Goal: Transaction & Acquisition: Obtain resource

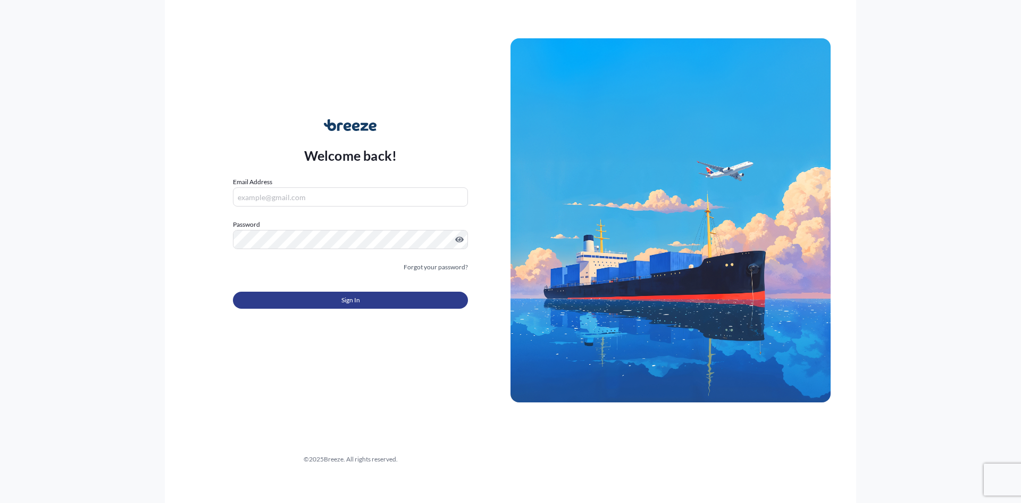
type input "[EMAIL_ADDRESS][DOMAIN_NAME]"
click at [338, 304] on button "Sign In" at bounding box center [350, 300] width 235 height 17
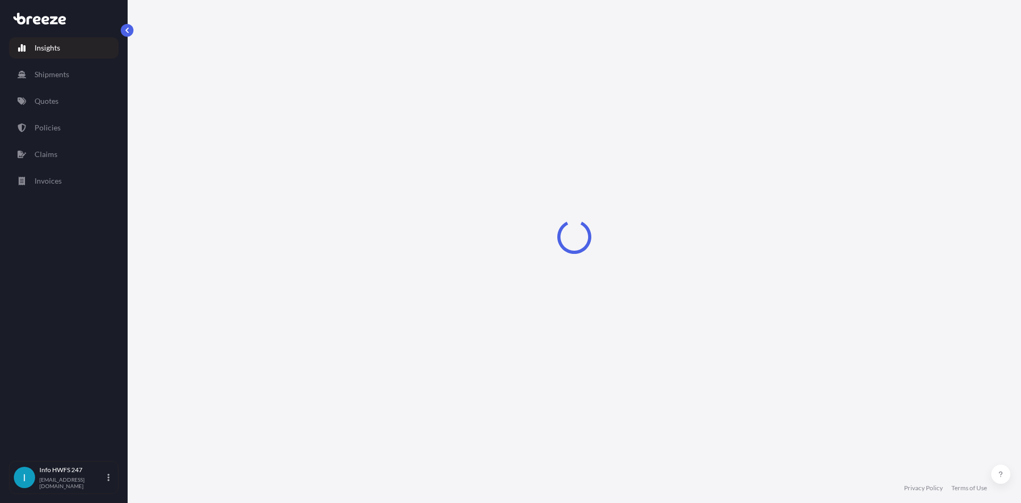
select select "2025"
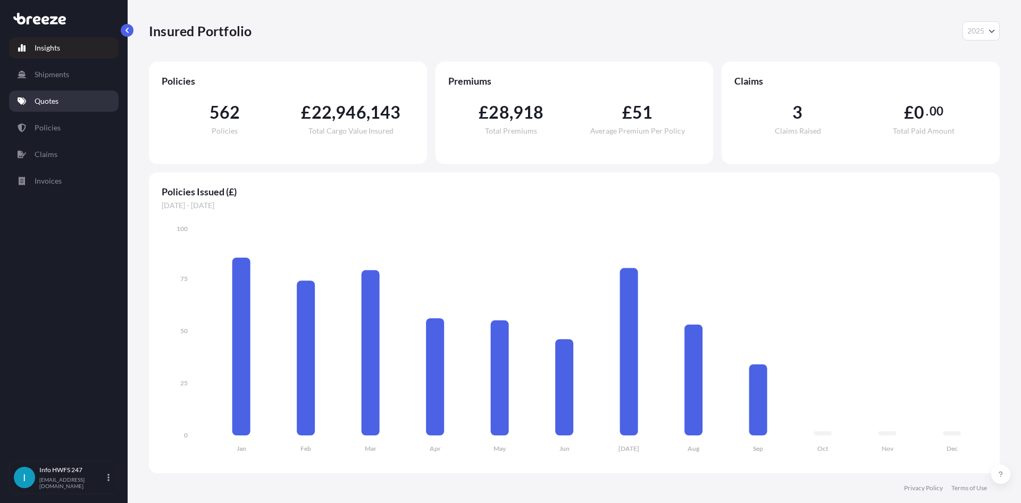
click at [90, 97] on link "Quotes" at bounding box center [64, 100] width 110 height 21
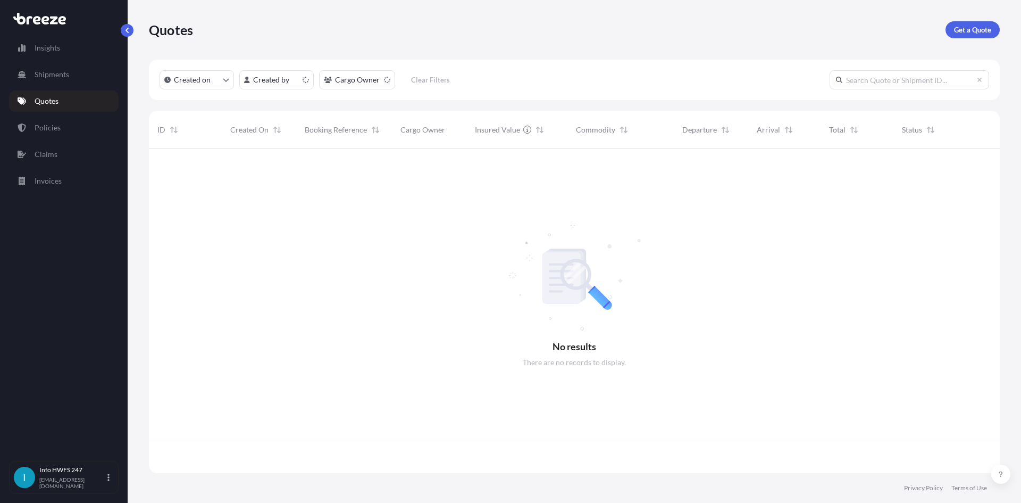
scroll to position [322, 843]
click at [962, 34] on p "Get a Quote" at bounding box center [972, 29] width 37 height 11
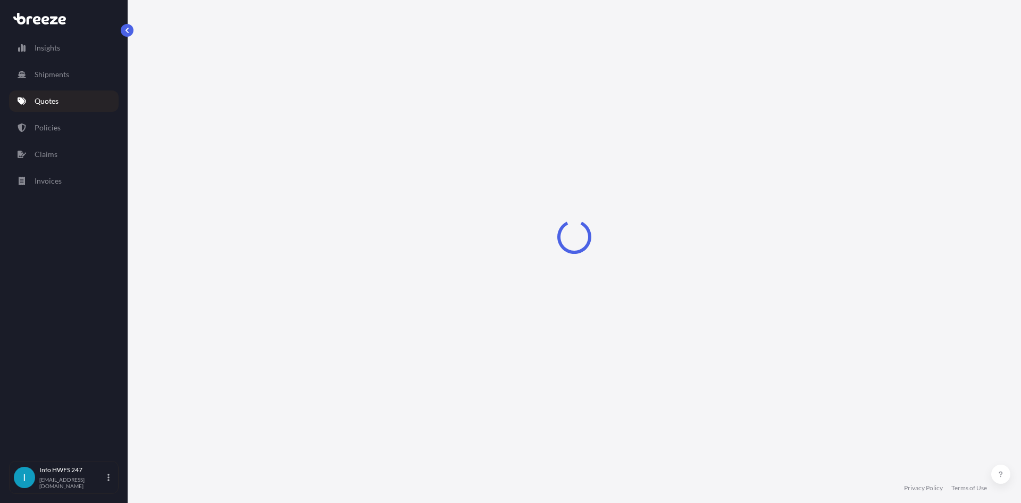
select select "Road"
select select "Air"
select select "1"
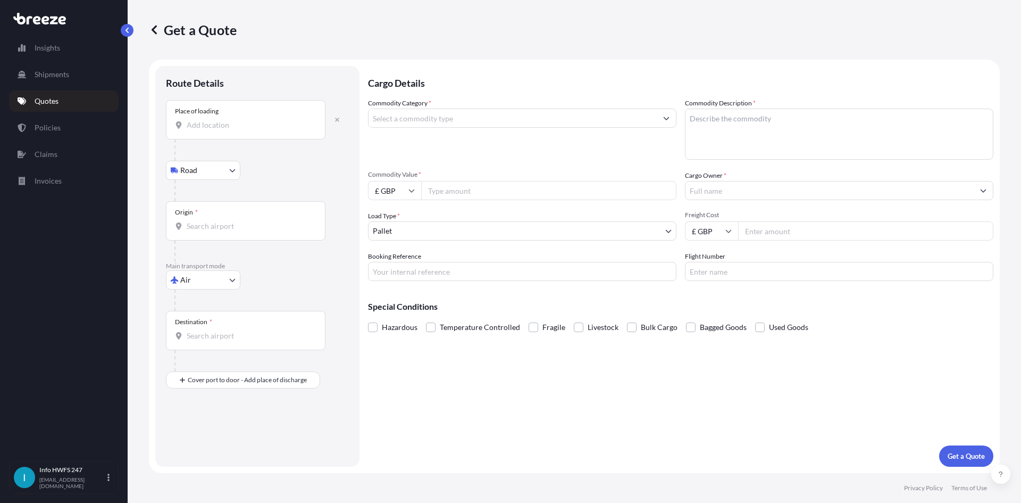
click at [244, 135] on div "Place of loading" at bounding box center [246, 119] width 160 height 39
click at [244, 130] on input "Place of loading" at bounding box center [250, 125] width 126 height 11
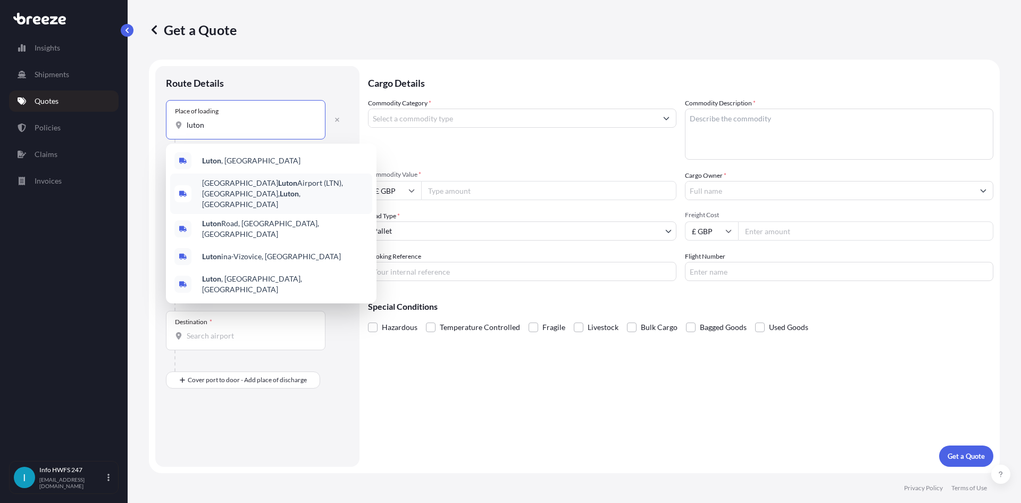
click at [270, 184] on span "[GEOGRAPHIC_DATA] (LTN), [GEOGRAPHIC_DATA] , [GEOGRAPHIC_DATA]" at bounding box center [285, 194] width 166 height 32
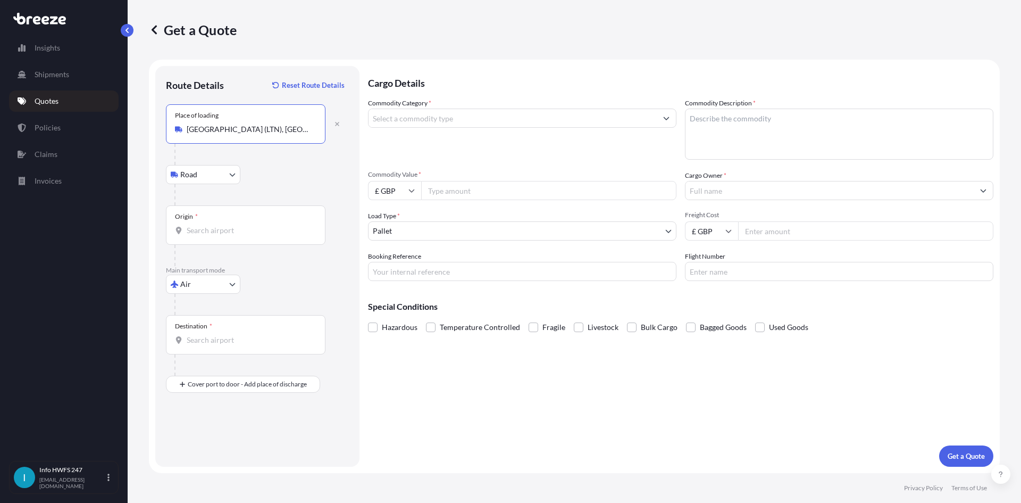
type input "[GEOGRAPHIC_DATA] (LTN), [GEOGRAPHIC_DATA], [GEOGRAPHIC_DATA]"
click at [231, 228] on input "Origin *" at bounding box center [250, 230] width 126 height 11
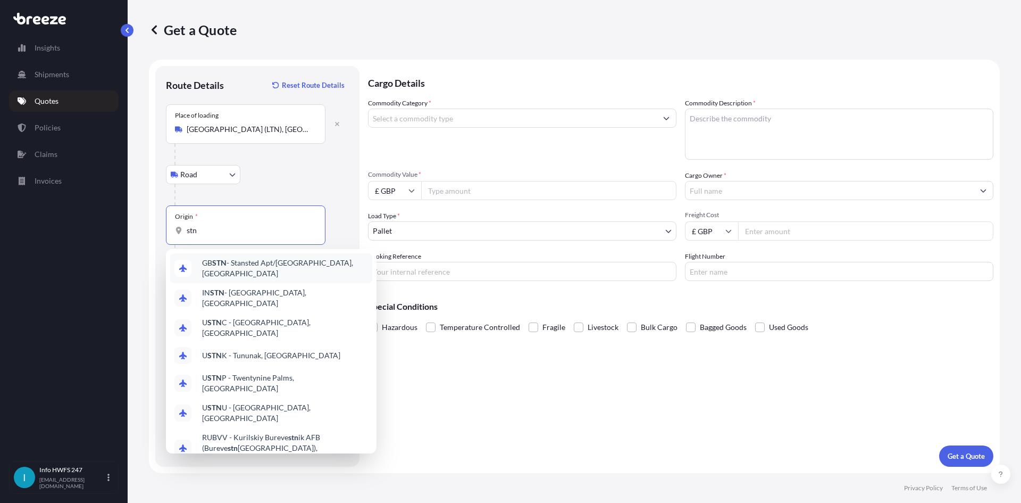
click at [270, 265] on span "GB STN - Stansted Apt/[GEOGRAPHIC_DATA], [GEOGRAPHIC_DATA]" at bounding box center [285, 267] width 166 height 21
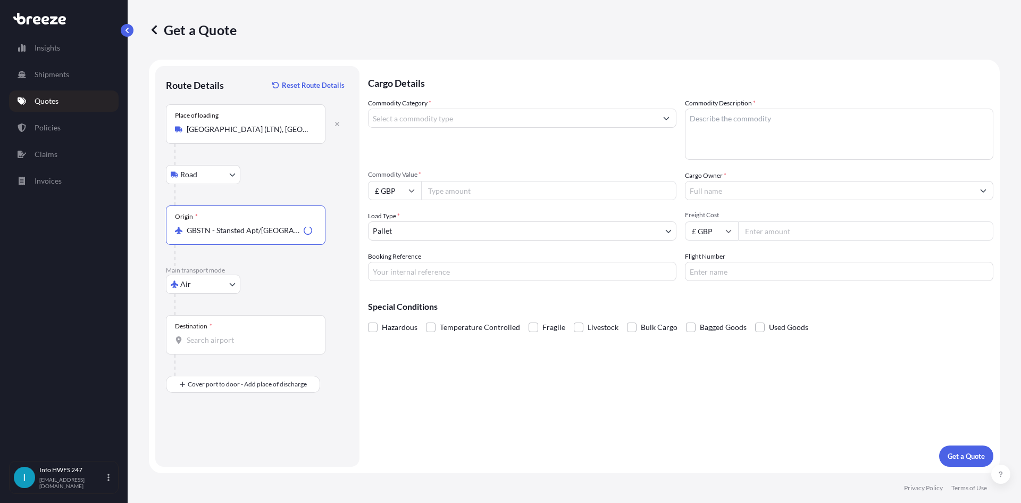
type input "GBSTN - Stansted Apt/[GEOGRAPHIC_DATA], [GEOGRAPHIC_DATA]"
click at [254, 336] on input "Destination *" at bounding box center [250, 340] width 126 height 11
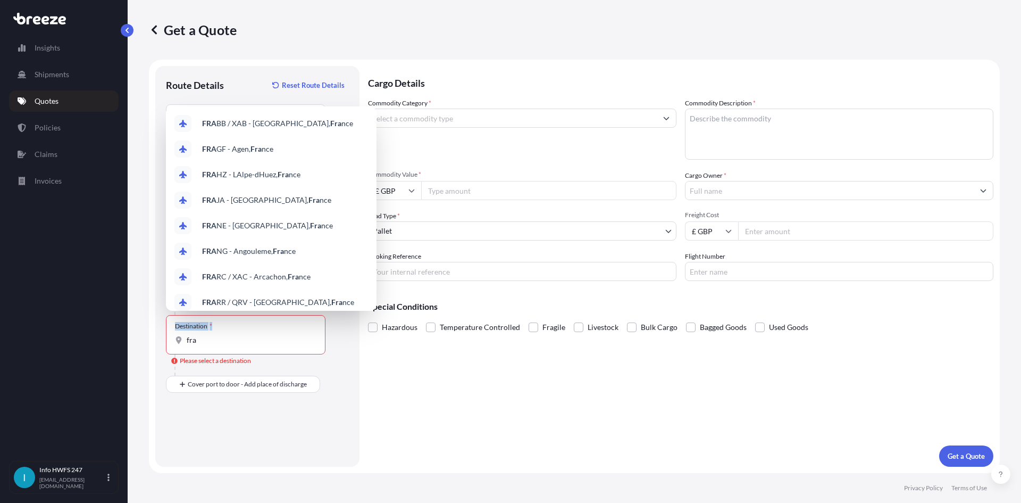
drag, startPoint x: 212, startPoint y: 333, endPoint x: 160, endPoint y: 331, distance: 51.6
click at [160, 331] on div "Route Details Reset Route Details Place of loading [GEOGRAPHIC_DATA] ([GEOGRAPH…" at bounding box center [257, 266] width 204 height 401
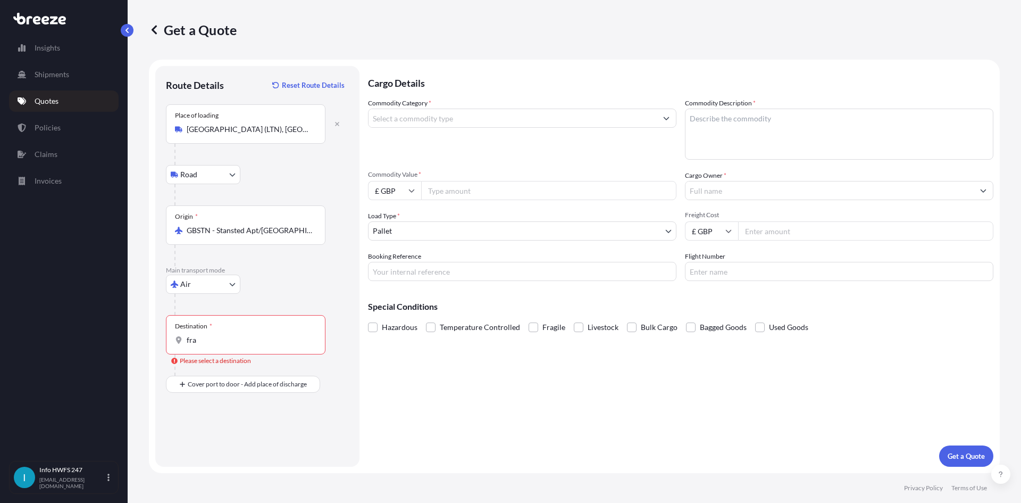
click at [204, 347] on div "Destination * fra" at bounding box center [246, 334] width 160 height 39
click at [204, 345] on input "fra" at bounding box center [250, 340] width 126 height 11
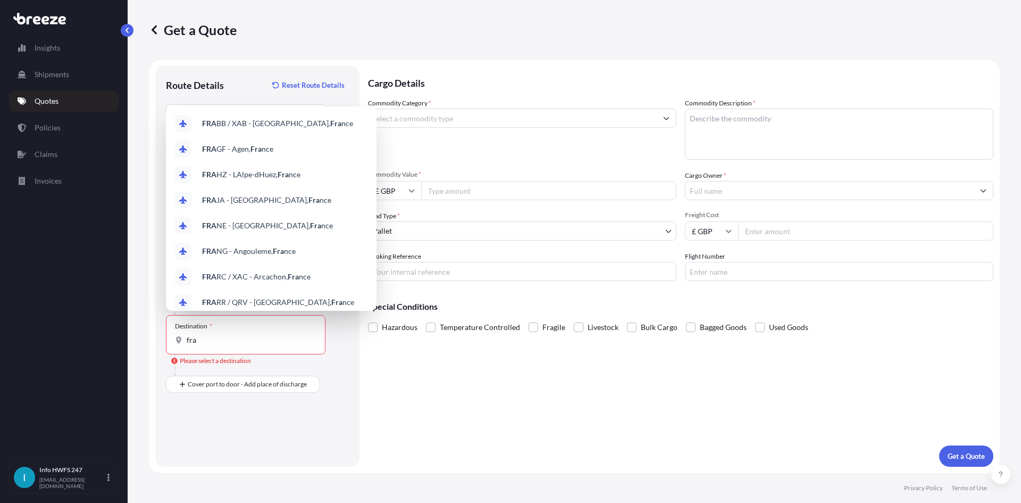
drag, startPoint x: 217, startPoint y: 348, endPoint x: 127, endPoint y: 331, distance: 91.4
click at [128, 332] on div "Get a Quote Route Details Reset Route Details Place of loading [GEOGRAPHIC_DATA…" at bounding box center [575, 236] width 894 height 473
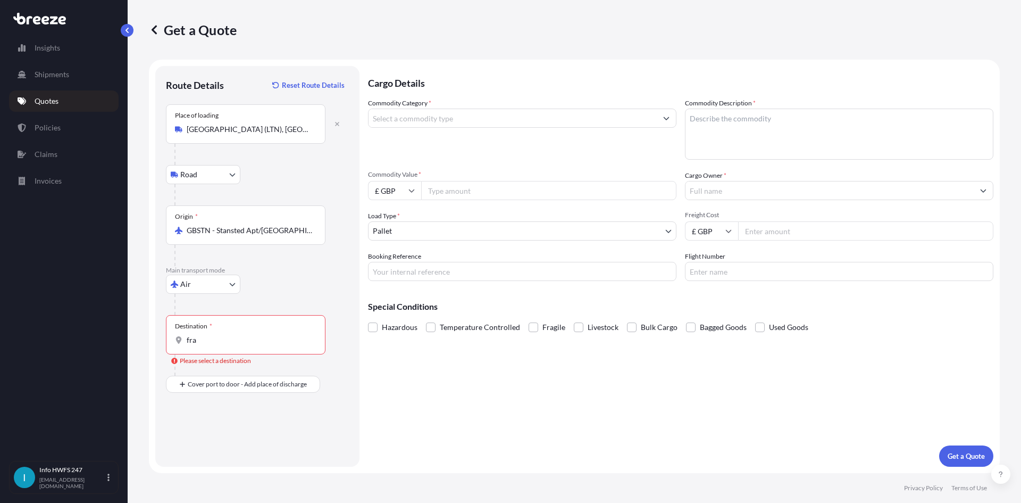
click at [206, 347] on div "Destination * fra" at bounding box center [246, 334] width 160 height 39
click at [206, 345] on input "fra" at bounding box center [250, 340] width 126 height 11
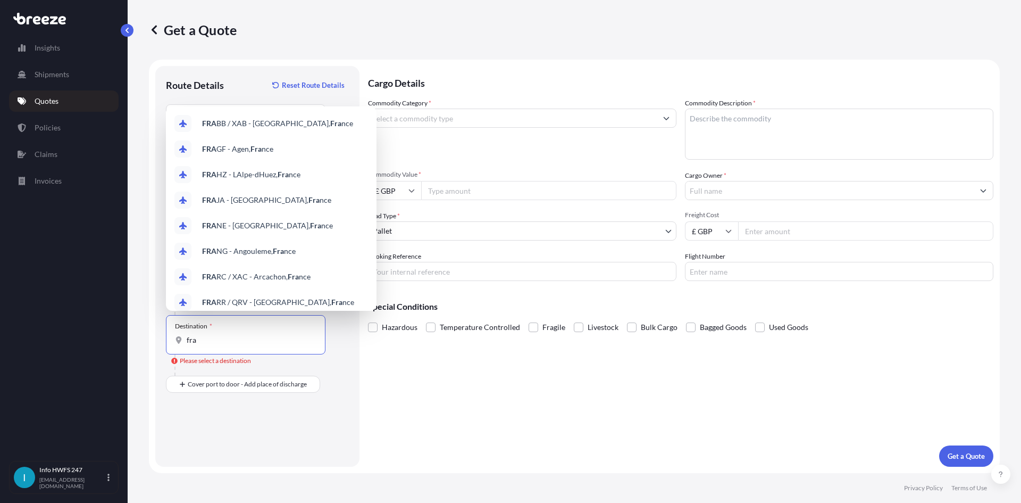
drag, startPoint x: 193, startPoint y: 342, endPoint x: 175, endPoint y: 339, distance: 18.3
click at [175, 339] on div "Destination * fra" at bounding box center [246, 334] width 160 height 39
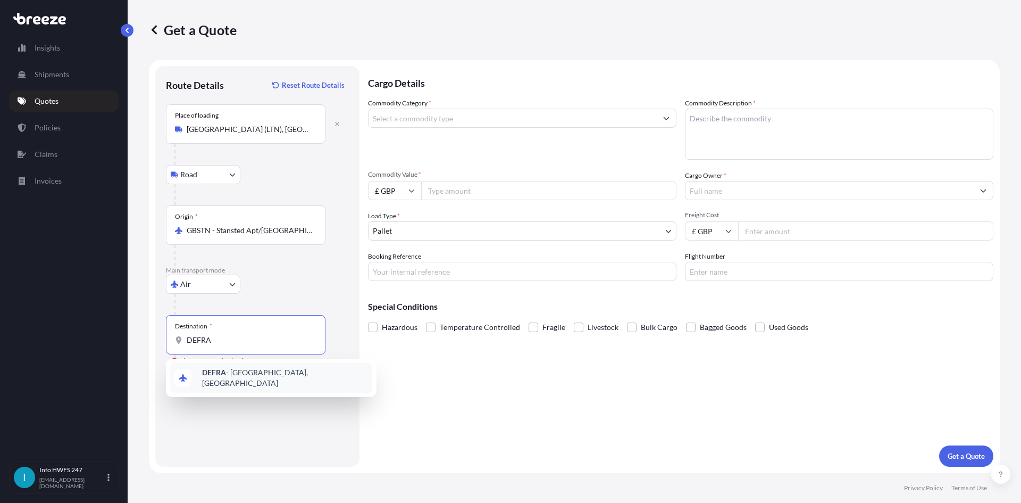
click at [262, 385] on div "DEFRA - [GEOGRAPHIC_DATA], [GEOGRAPHIC_DATA]" at bounding box center [271, 378] width 202 height 30
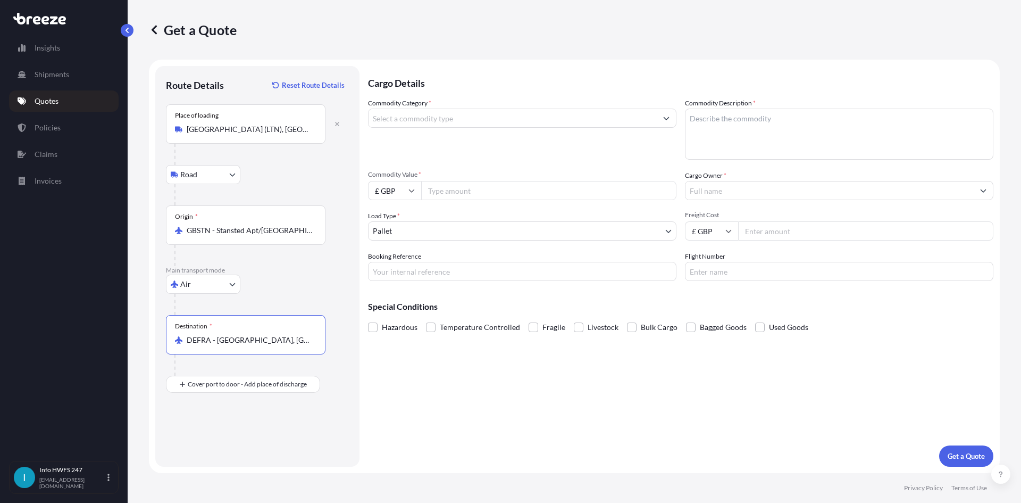
type input "DEFRA - [GEOGRAPHIC_DATA], [GEOGRAPHIC_DATA]"
click at [245, 394] on div "Route Details Reset Route Details Place of loading [GEOGRAPHIC_DATA] (LTN), [GE…" at bounding box center [257, 266] width 183 height 379
click at [245, 431] on div "Place of Discharge" at bounding box center [246, 435] width 160 height 39
click at [245, 436] on input "Place of Discharge" at bounding box center [250, 441] width 126 height 11
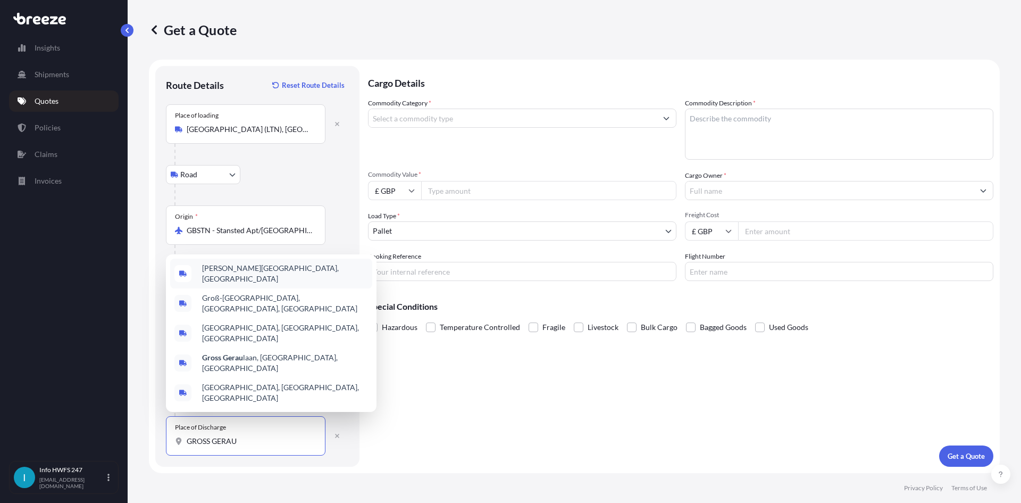
click at [280, 288] on div "[PERSON_NAME][GEOGRAPHIC_DATA], [GEOGRAPHIC_DATA]" at bounding box center [271, 274] width 202 height 30
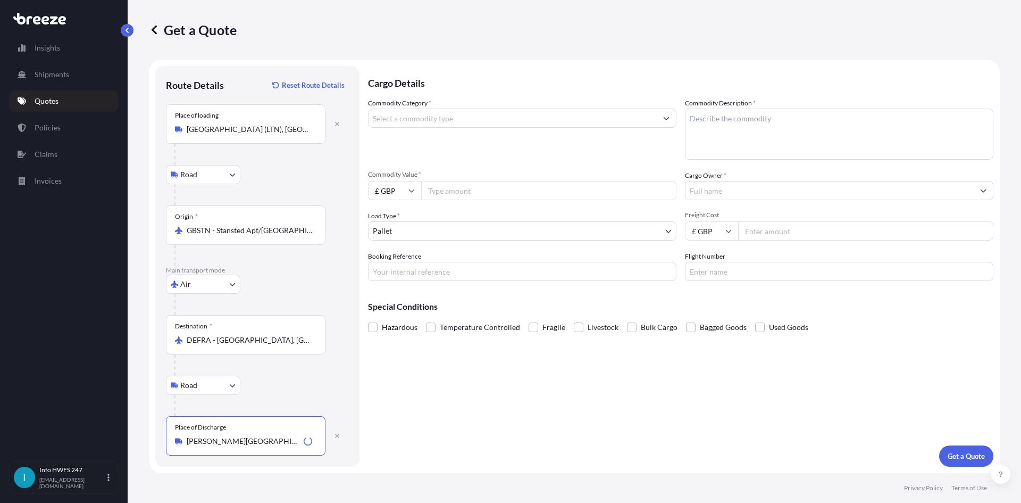
type input "[PERSON_NAME][GEOGRAPHIC_DATA], [GEOGRAPHIC_DATA]"
click at [407, 109] on div at bounding box center [522, 118] width 309 height 19
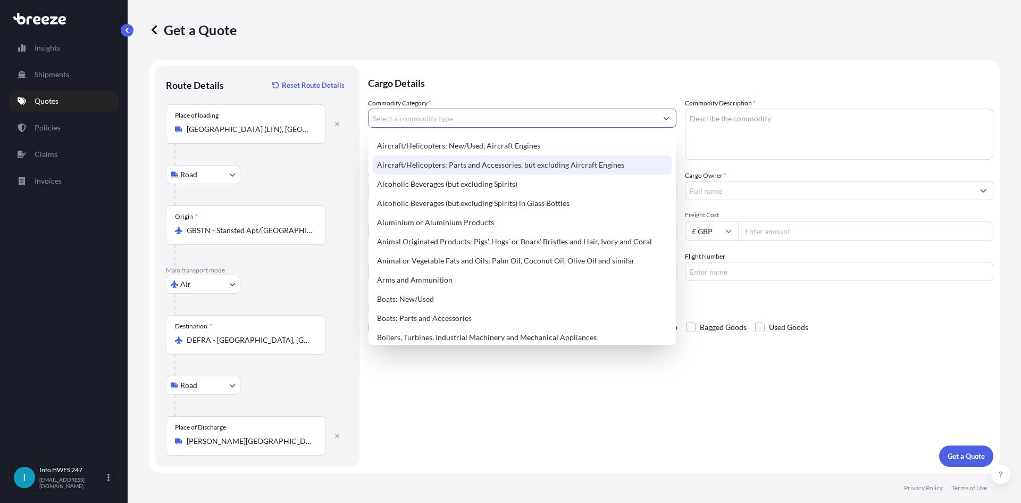
click at [444, 163] on div "Aircraft/Helicopters: Parts and Accessories, but excluding Aircraft Engines" at bounding box center [522, 164] width 299 height 19
type input "Aircraft/Helicopters: Parts and Accessories, but excluding Aircraft Engines"
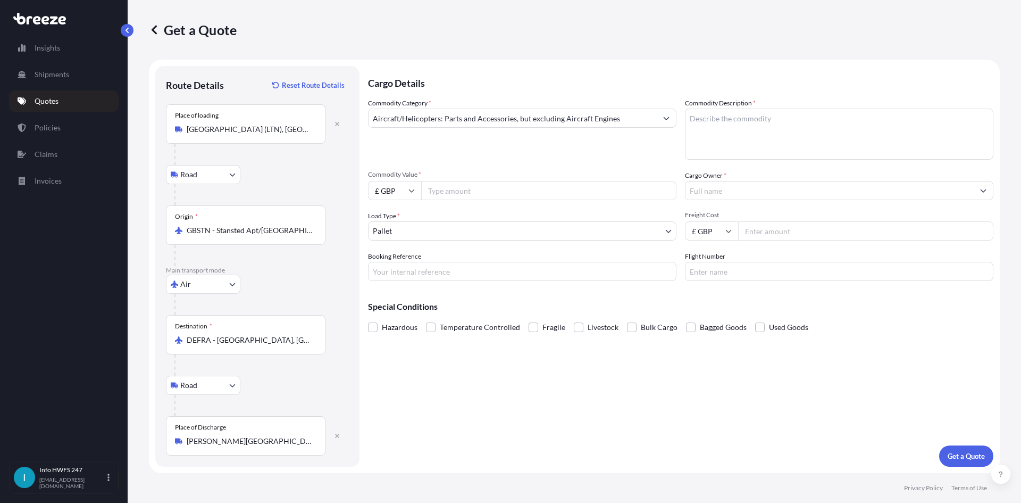
drag, startPoint x: 760, startPoint y: 132, endPoint x: 683, endPoint y: 153, distance: 79.9
click at [760, 132] on textarea "Commodity Description *" at bounding box center [839, 134] width 309 height 51
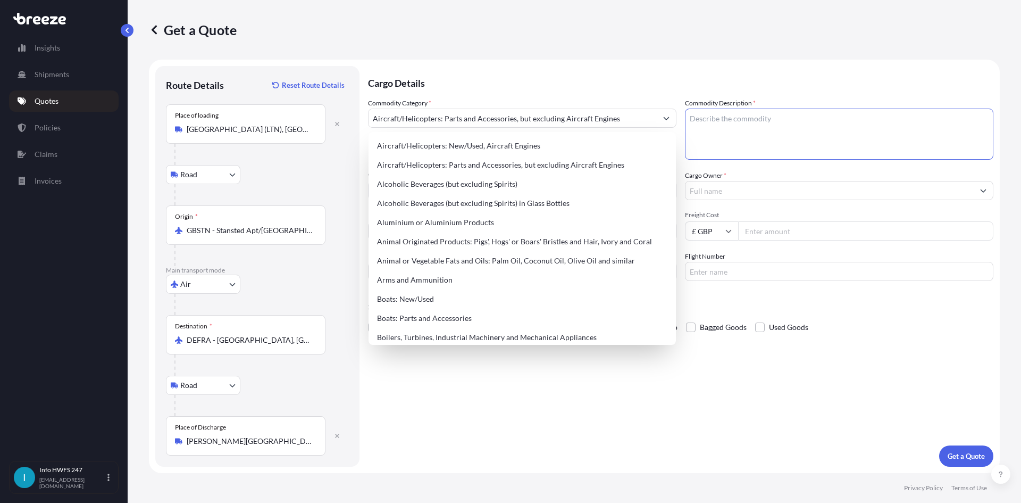
paste textarea "CIVIL AIRCRAFT PART - RADIO FREQUENCY UNIT"
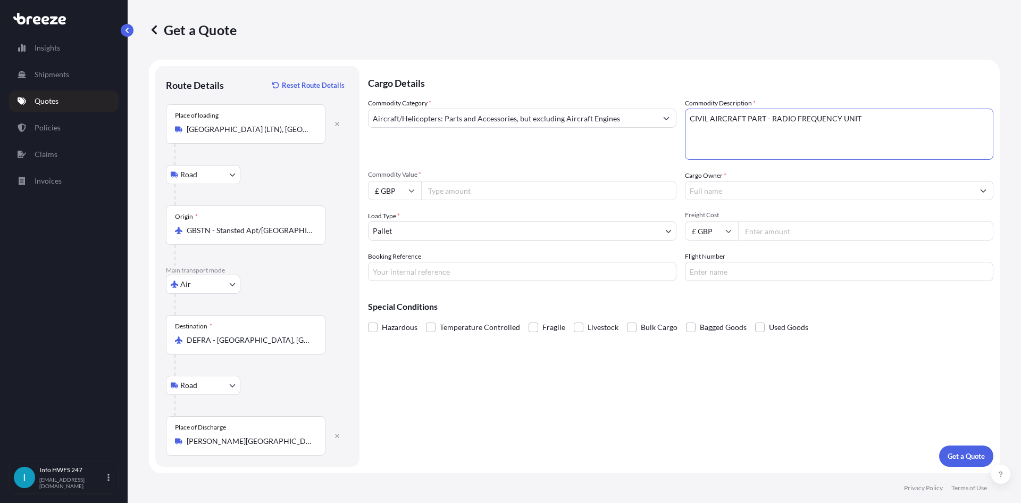
type textarea "CIVIL AIRCRAFT PART - RADIO FREQUENCY UNIT"
click at [390, 188] on input "£ GBP" at bounding box center [394, 190] width 53 height 19
drag, startPoint x: 396, startPoint y: 263, endPoint x: 969, endPoint y: 210, distance: 574.9
click at [402, 265] on div "$ USD" at bounding box center [394, 264] width 45 height 20
type input "$ USD"
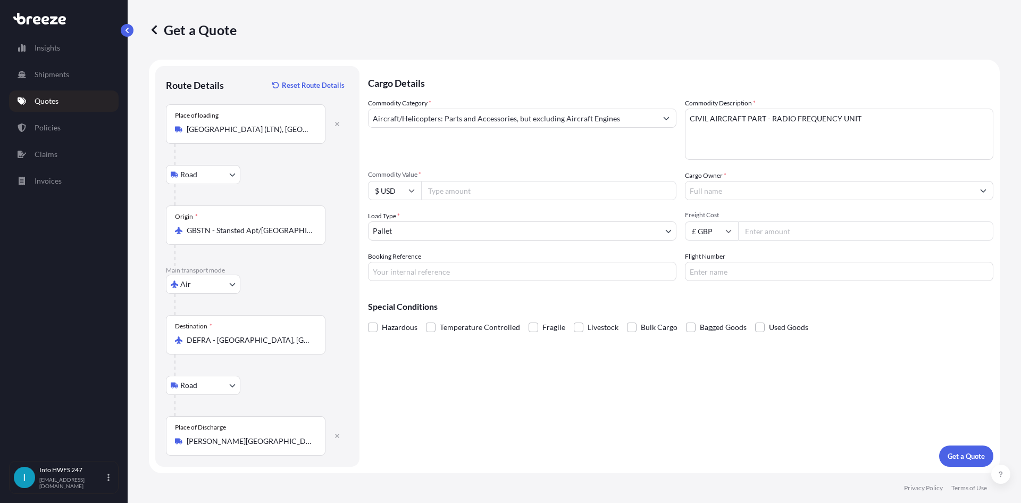
click at [470, 188] on input "Commodity Value *" at bounding box center [548, 190] width 255 height 19
paste input "221289.00"
type input "221289.00"
click at [736, 186] on input "Cargo Owner *" at bounding box center [830, 190] width 288 height 19
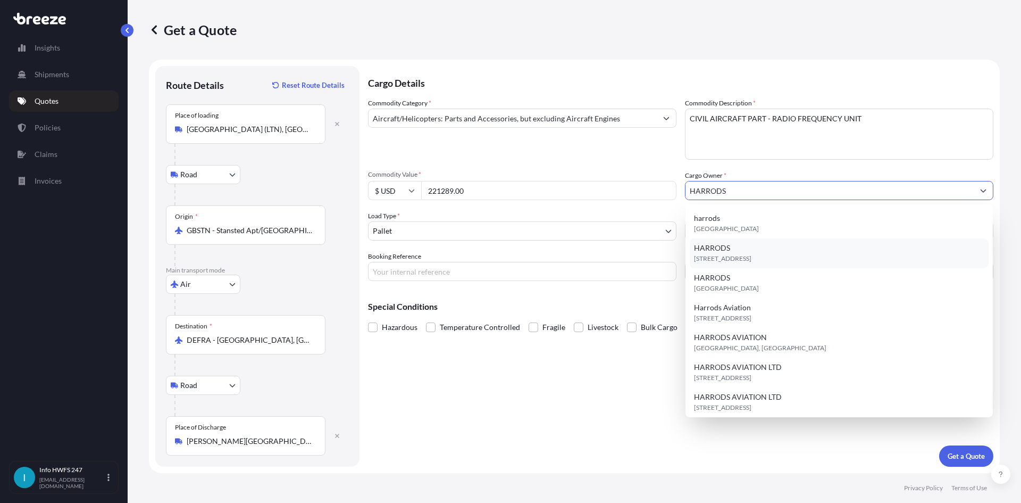
click at [754, 245] on div "[STREET_ADDRESS]" at bounding box center [839, 253] width 299 height 30
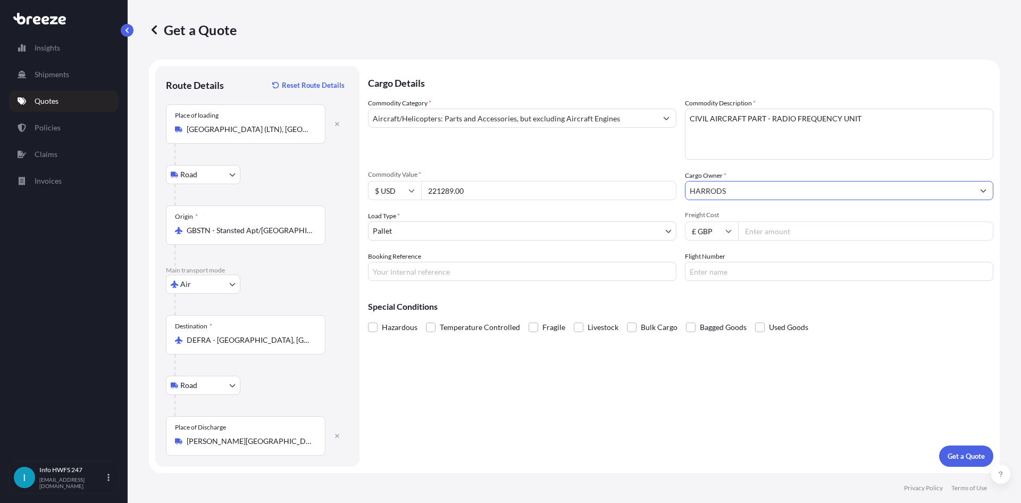
type input "HARRODS"
click at [464, 231] on body "15 options available. 8 options available. 7 options available. 0 options avail…" at bounding box center [510, 251] width 1021 height 503
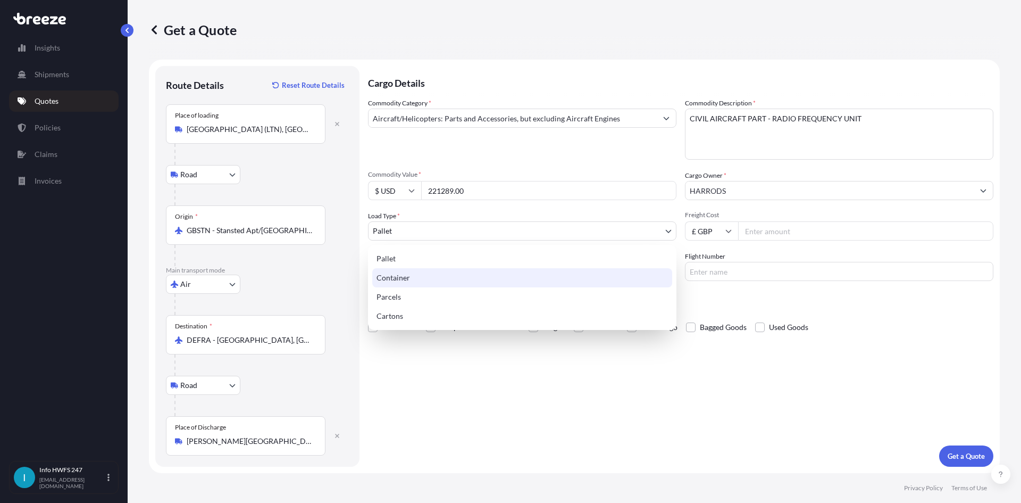
click at [458, 285] on div "Container" at bounding box center [522, 277] width 300 height 19
select select "2"
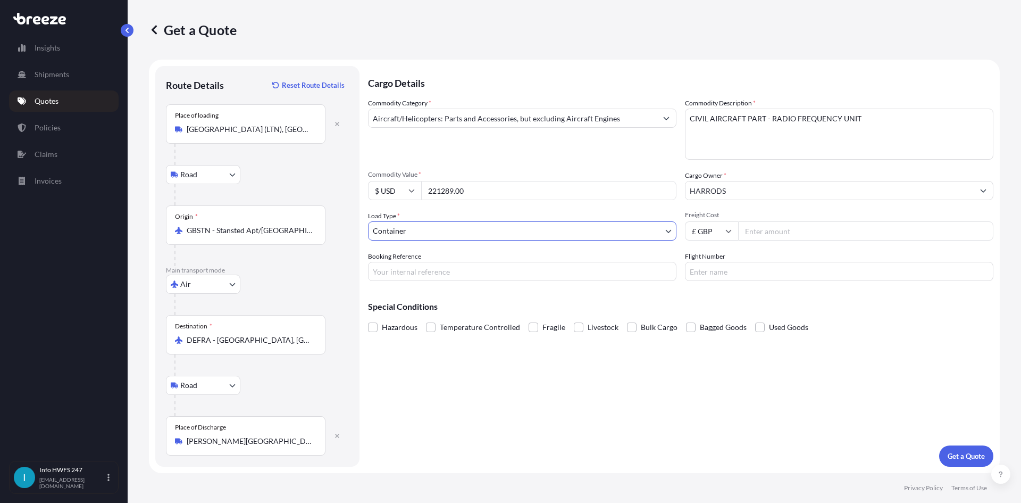
click at [422, 283] on div "Cargo Details Commodity Category * Aircraft/Helicopters: Parts and Accessories,…" at bounding box center [681, 266] width 626 height 401
click at [422, 276] on input "Booking Reference" at bounding box center [522, 271] width 309 height 19
click at [507, 285] on div "Cargo Details Commodity Category * Aircraft/Helicopters: Parts and Accessories,…" at bounding box center [681, 266] width 626 height 401
drag, startPoint x: 504, startPoint y: 276, endPoint x: 599, endPoint y: 283, distance: 94.4
click at [504, 276] on input "Booking Reference" at bounding box center [522, 271] width 309 height 19
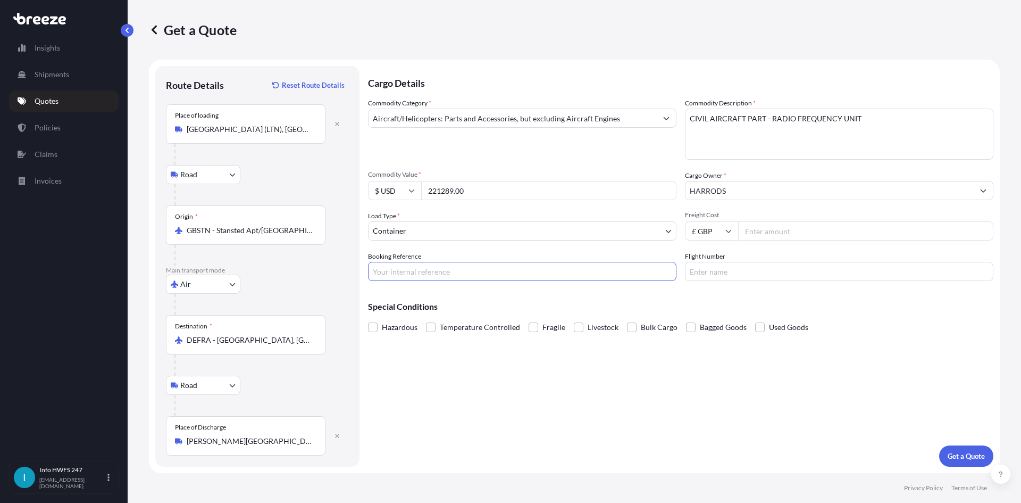
paste input "HE166991"
type input "HE166991"
click at [733, 281] on div "Cargo Details Commodity Category * Aircraft/Helicopters: Parts and Accessories,…" at bounding box center [681, 266] width 626 height 401
click at [734, 270] on input "Flight Number" at bounding box center [839, 271] width 309 height 19
type input "DHL"
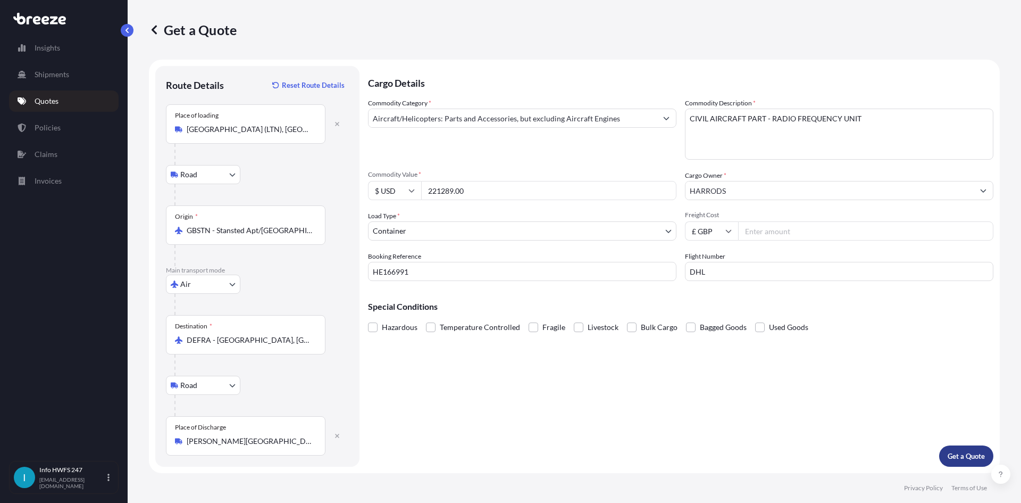
click at [973, 459] on p "Get a Quote" at bounding box center [966, 456] width 37 height 11
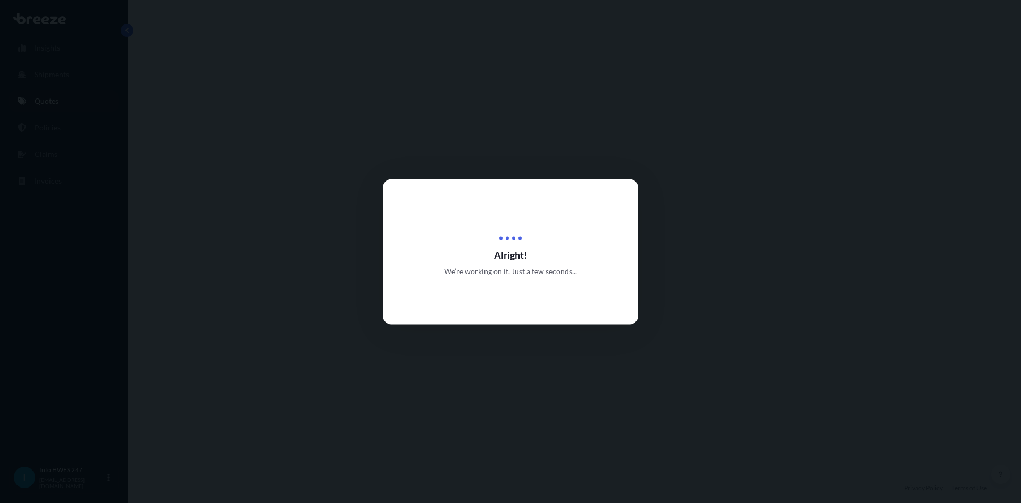
select select "Road"
select select "Air"
select select "Road"
select select "2"
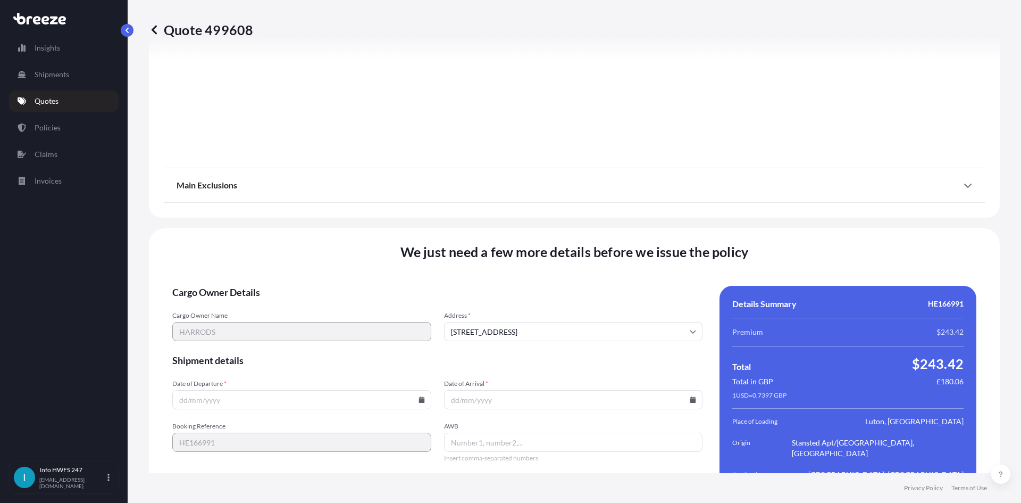
scroll to position [1387, 0]
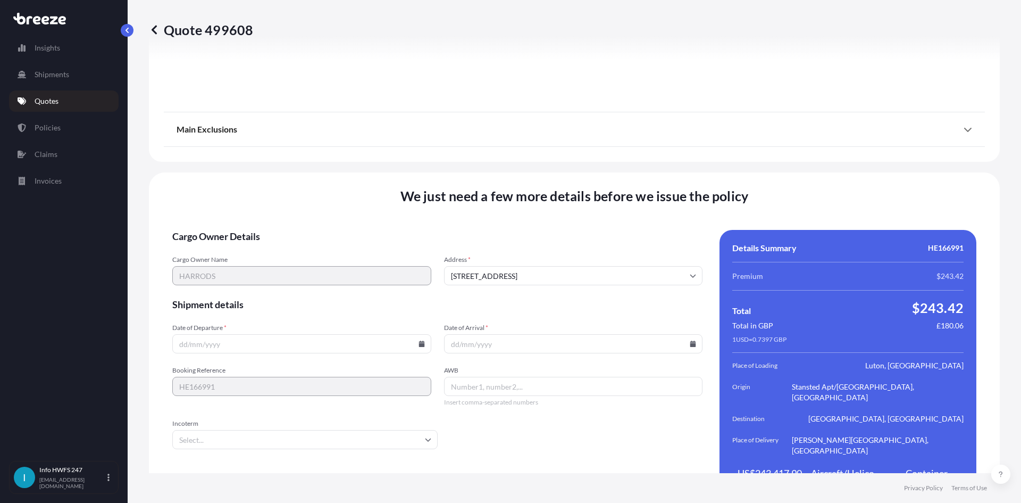
click at [419, 340] on icon at bounding box center [422, 343] width 6 height 6
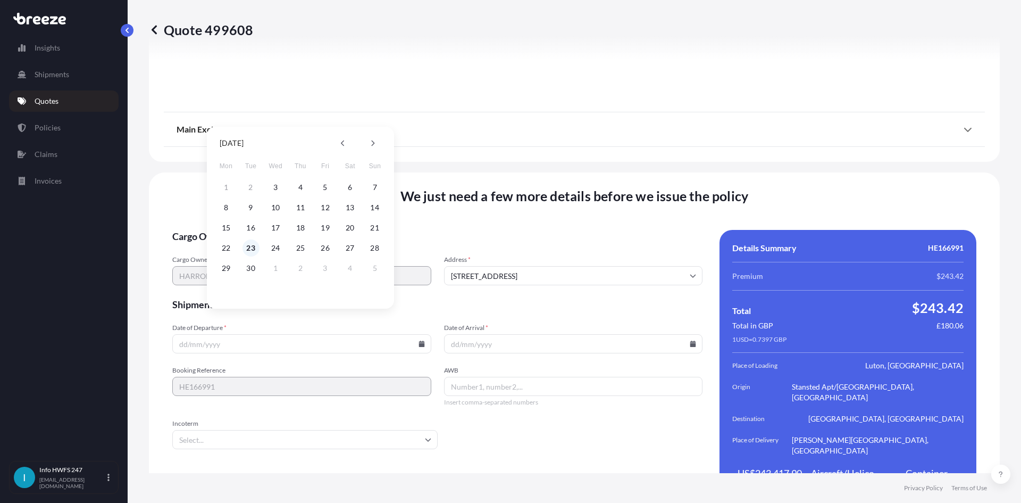
click at [252, 249] on button "23" at bounding box center [251, 247] width 17 height 17
type input "[DATE]"
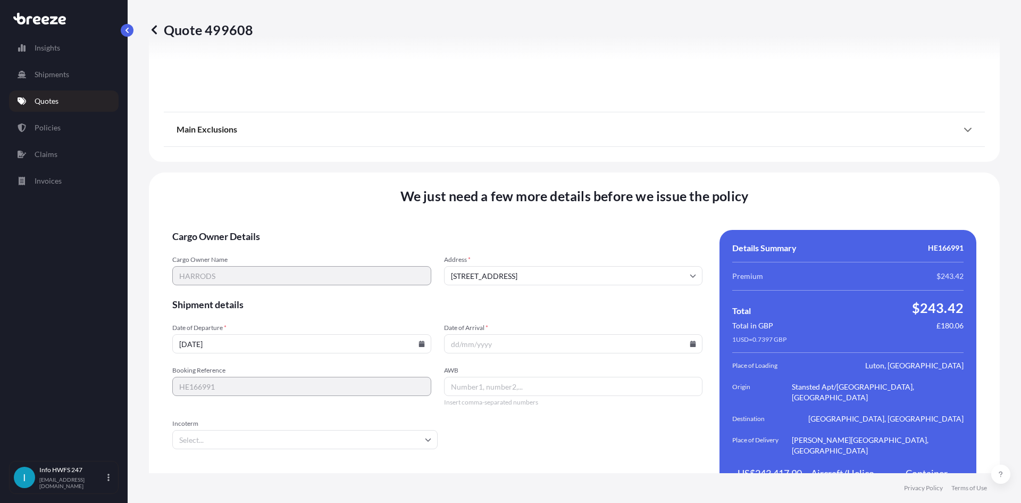
click at [685, 334] on input "Date of Arrival *" at bounding box center [573, 343] width 259 height 19
click at [691, 340] on icon at bounding box center [694, 343] width 6 height 6
click at [521, 268] on button "30" at bounding box center [520, 268] width 17 height 17
type input "[DATE]"
click at [485, 366] on span "AWB" at bounding box center [573, 370] width 259 height 9
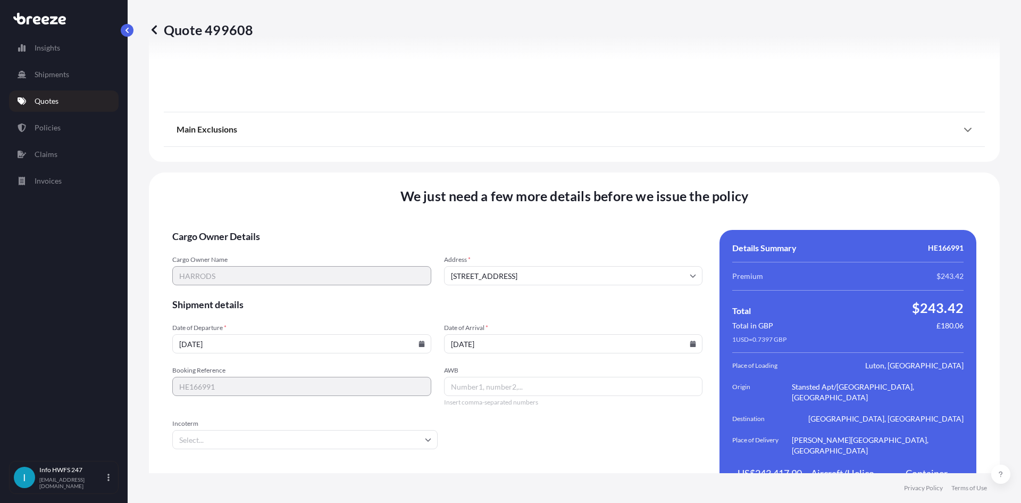
click at [485, 377] on input "AWB" at bounding box center [573, 386] width 259 height 19
drag, startPoint x: 547, startPoint y: 368, endPoint x: 334, endPoint y: 379, distance: 213.1
click at [547, 377] on input "AWB" at bounding box center [573, 386] width 259 height 19
paste input "3800755324"
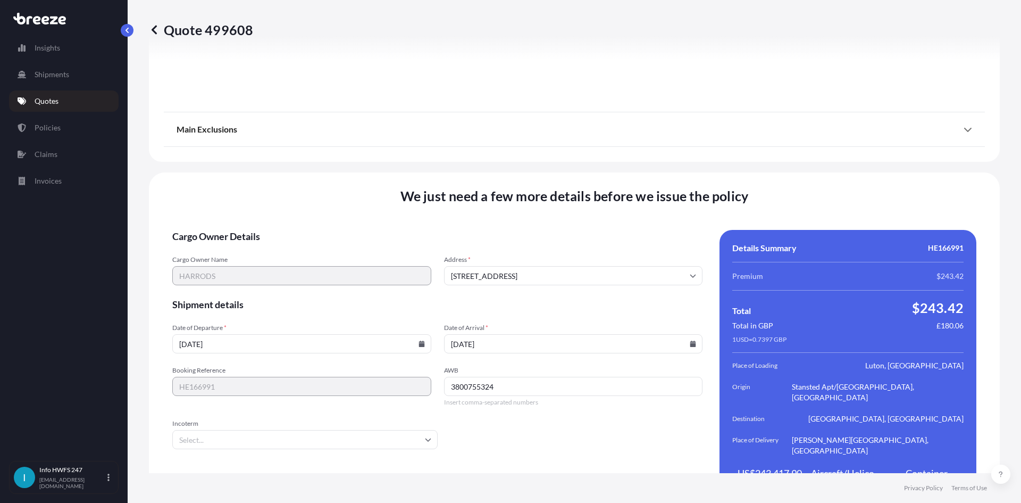
type input "3800755324"
click at [308, 430] on input "Incoterm" at bounding box center [304, 439] width 265 height 19
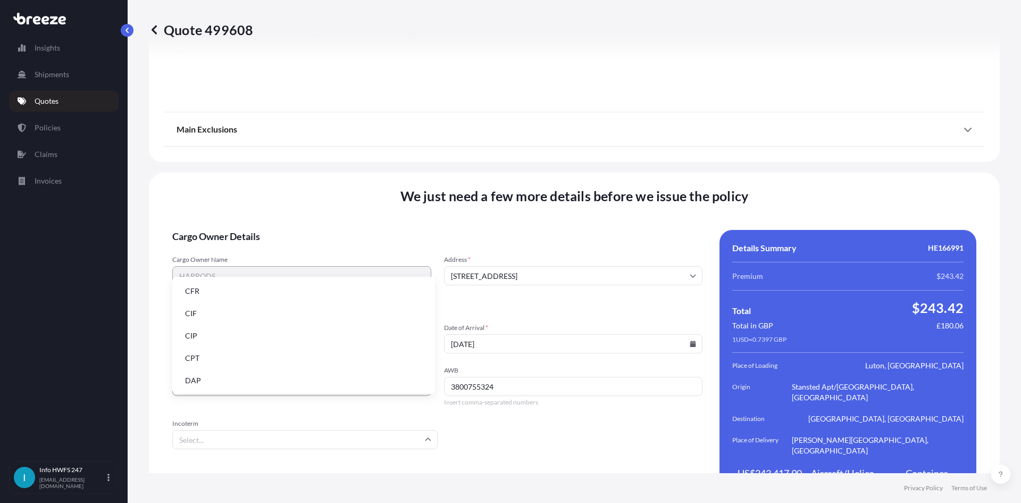
click at [265, 382] on li "DAP" at bounding box center [304, 380] width 254 height 20
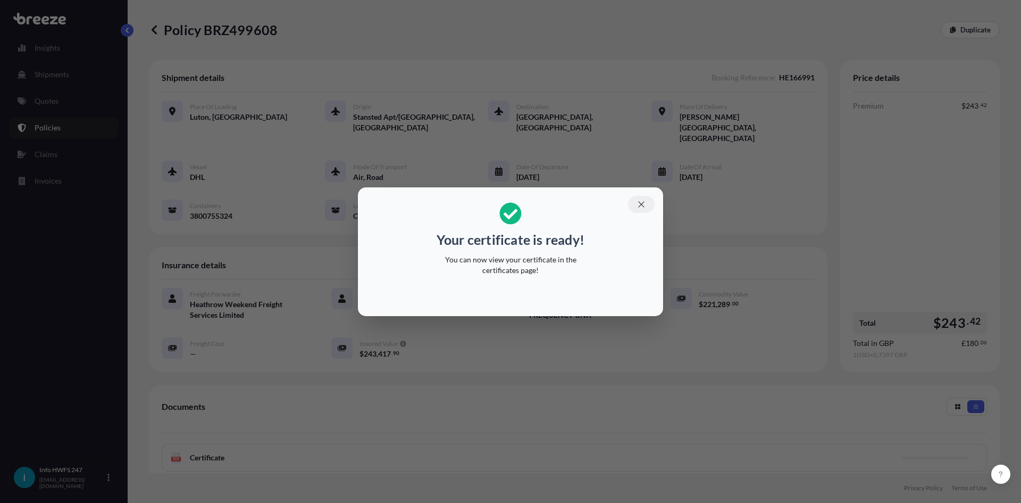
click at [638, 205] on icon "button" at bounding box center [642, 205] width 10 height 10
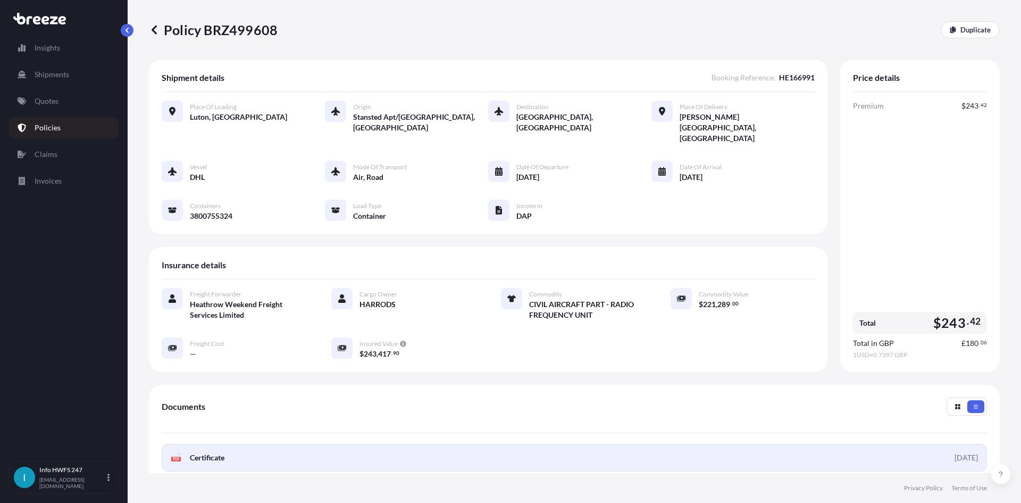
click at [345, 444] on link "PDF Certificate [DATE]" at bounding box center [575, 458] width 826 height 28
